Goal: Information Seeking & Learning: Check status

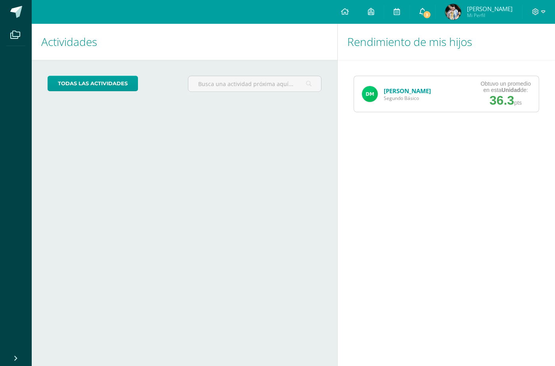
click at [428, 16] on link "3" at bounding box center [422, 12] width 25 height 24
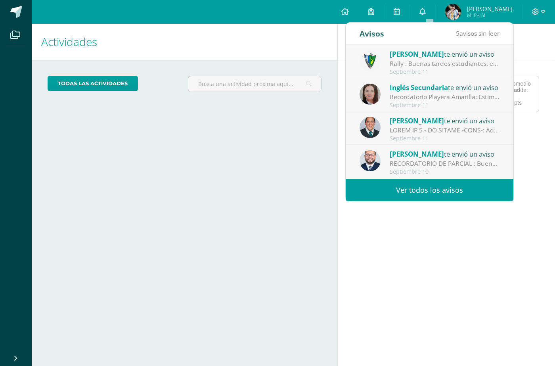
click at [434, 56] on div "[PERSON_NAME] te envió un aviso" at bounding box center [445, 54] width 110 height 10
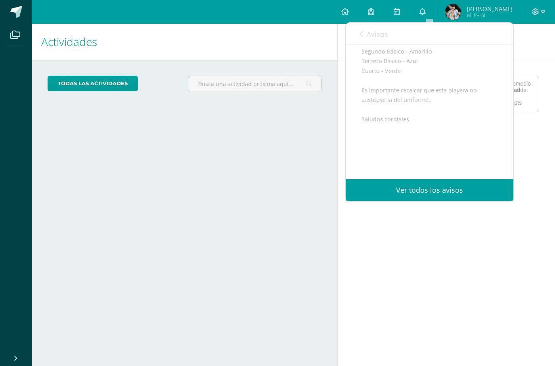
scroll to position [159, 0]
click at [325, 137] on div "Actividades Mis hijos todas las Actividades No tienes actividades Échale un vis…" at bounding box center [183, 195] width 309 height 342
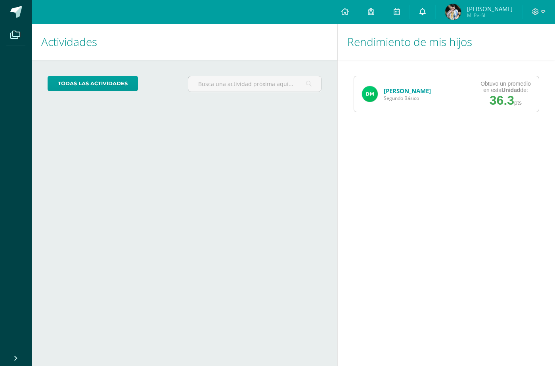
click at [425, 16] on link "0" at bounding box center [422, 12] width 25 height 24
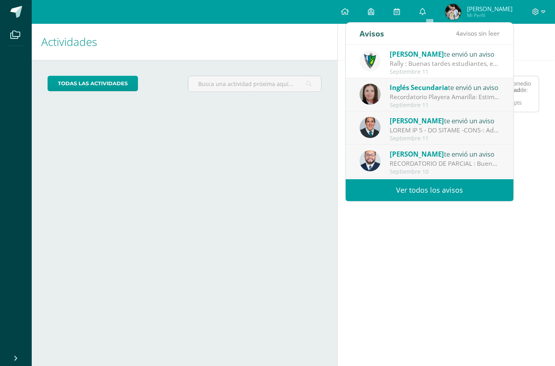
click at [402, 99] on div "Recordatorio Playera Amarilla: Estimados estudiantes: Les recuerdo que el día d…" at bounding box center [445, 96] width 110 height 9
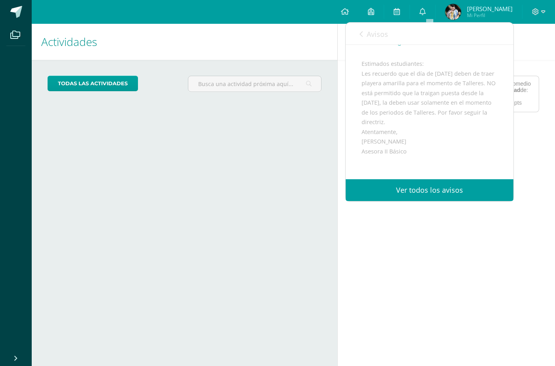
scroll to position [57, 0]
click at [339, 127] on div "Miguel de Segundo Básico Obtuvo un promedio en esta Unidad de: 36.3 pts" at bounding box center [446, 94] width 217 height 68
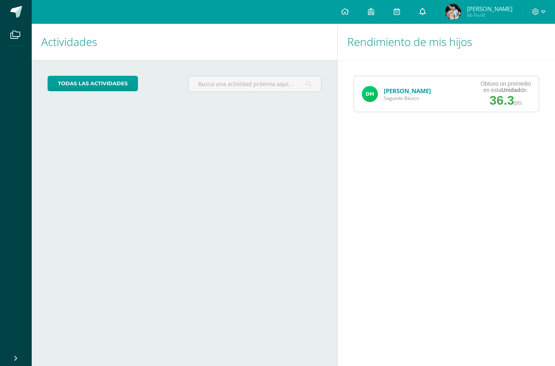
click at [428, 23] on link "0" at bounding box center [422, 12] width 25 height 24
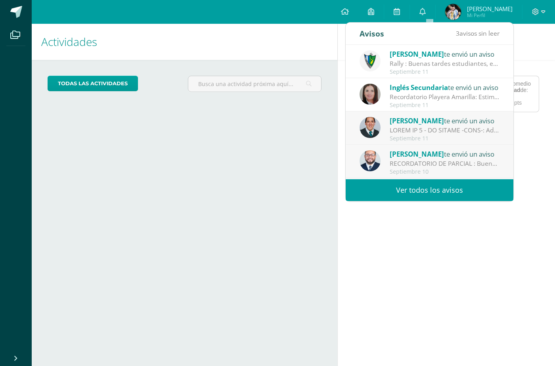
click at [419, 122] on span "[PERSON_NAME]" at bounding box center [417, 120] width 54 height 9
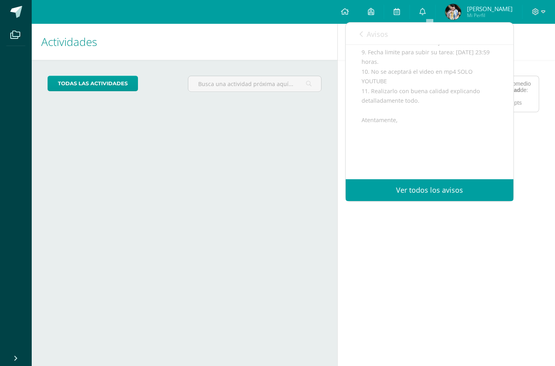
scroll to position [341, 0]
click at [323, 130] on div "Actividades Mis hijos todas las Actividades No tienes actividades Échale un vis…" at bounding box center [183, 195] width 309 height 342
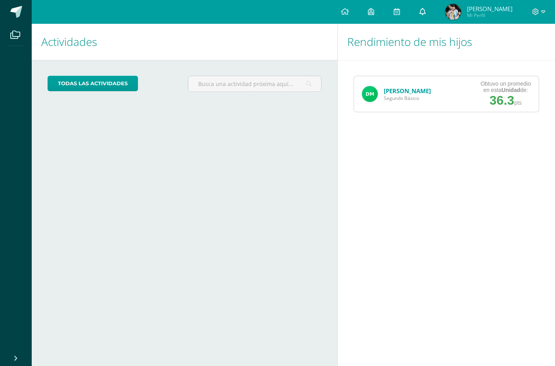
click at [435, 12] on link "0" at bounding box center [422, 12] width 25 height 24
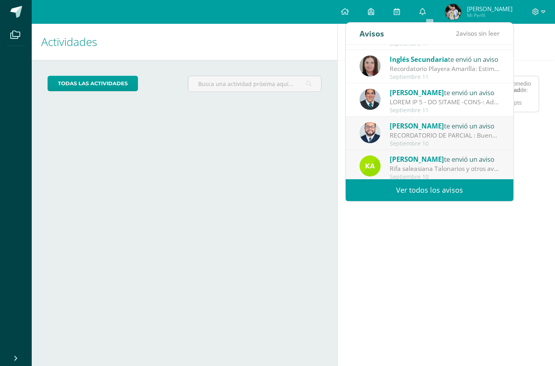
scroll to position [40, 0]
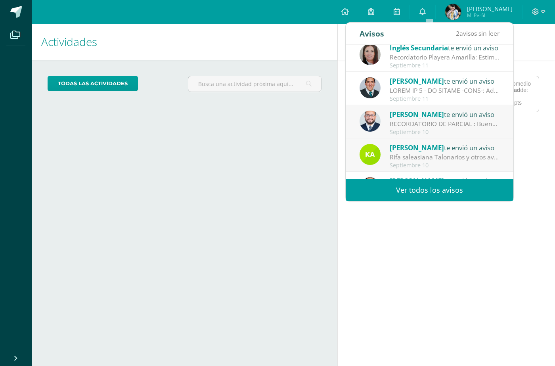
click at [414, 111] on span "[PERSON_NAME]" at bounding box center [417, 114] width 54 height 9
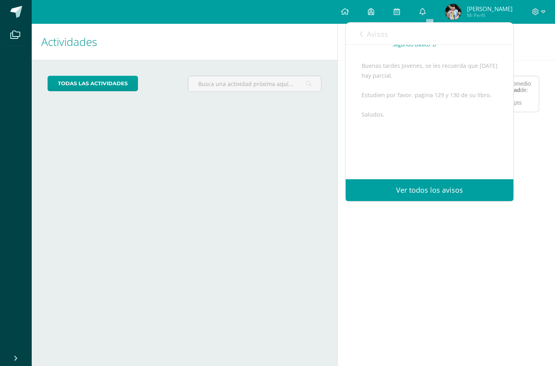
scroll to position [48, 0]
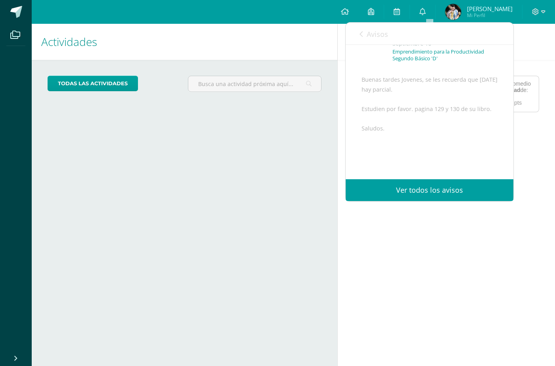
click at [272, 125] on div "Actividades Mis hijos todas las Actividades No tienes actividades Échale un vis…" at bounding box center [183, 195] width 309 height 342
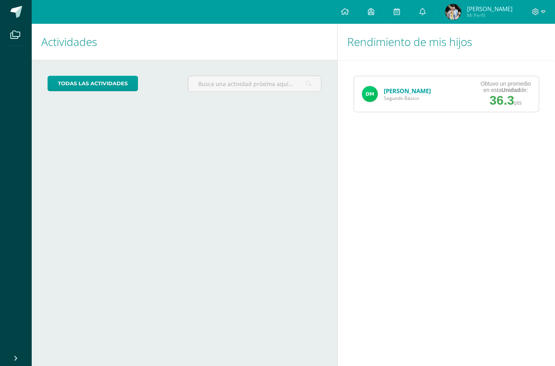
click at [395, 94] on link "[PERSON_NAME]" at bounding box center [407, 91] width 47 height 8
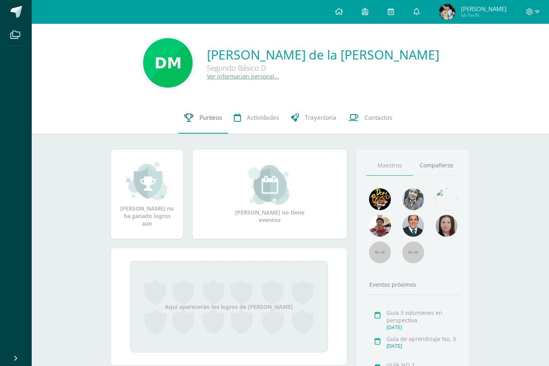
click at [203, 121] on span "Punteos" at bounding box center [211, 117] width 23 height 8
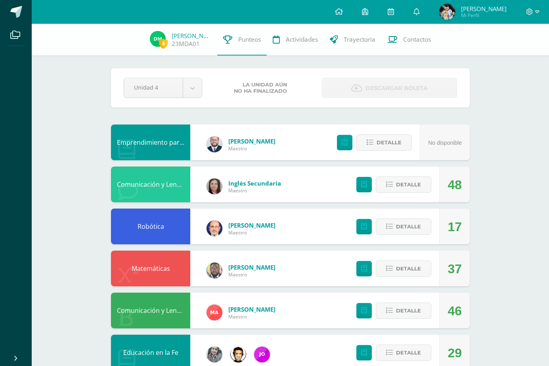
drag, startPoint x: 451, startPoint y: 269, endPoint x: 462, endPoint y: 271, distance: 11.7
click at [462, 271] on div "37" at bounding box center [454, 269] width 31 height 36
click at [422, 266] on button "Detalle" at bounding box center [404, 269] width 56 height 16
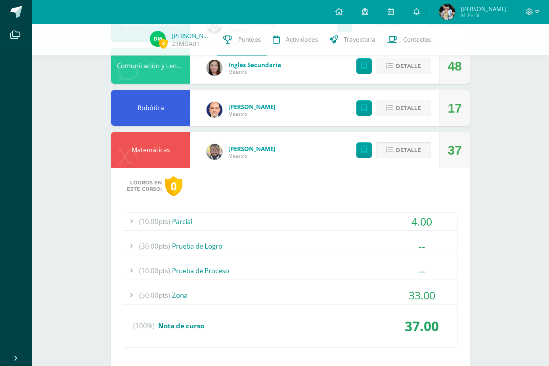
scroll to position [119, 0]
click at [362, 293] on div "(50.00pts) Zona" at bounding box center [290, 295] width 334 height 18
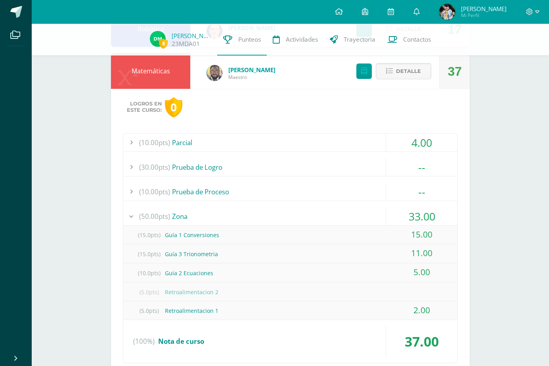
scroll to position [198, 0]
drag, startPoint x: 403, startPoint y: 256, endPoint x: 412, endPoint y: 252, distance: 10.5
click at [412, 252] on div "11.00" at bounding box center [421, 253] width 71 height 19
